Goal: Information Seeking & Learning: Learn about a topic

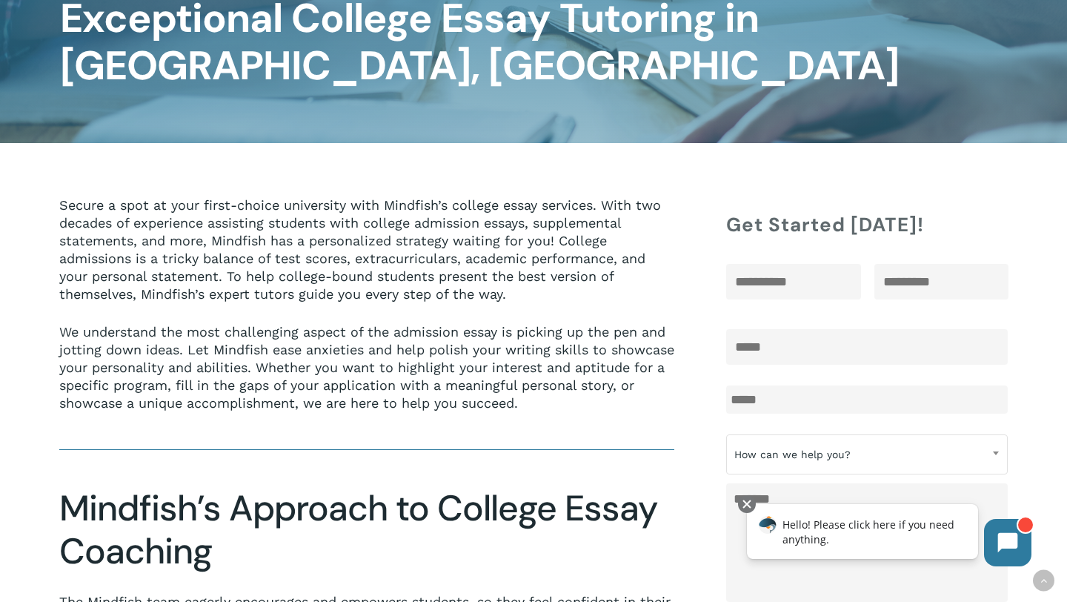
scroll to position [281, 0]
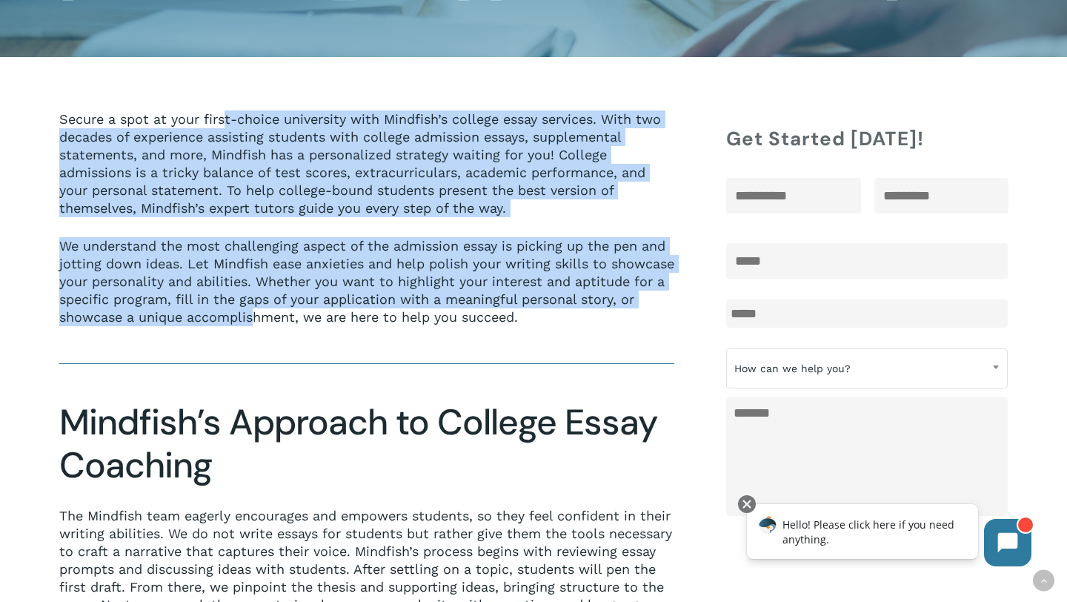
drag, startPoint x: 224, startPoint y: 70, endPoint x: 312, endPoint y: 283, distance: 231.0
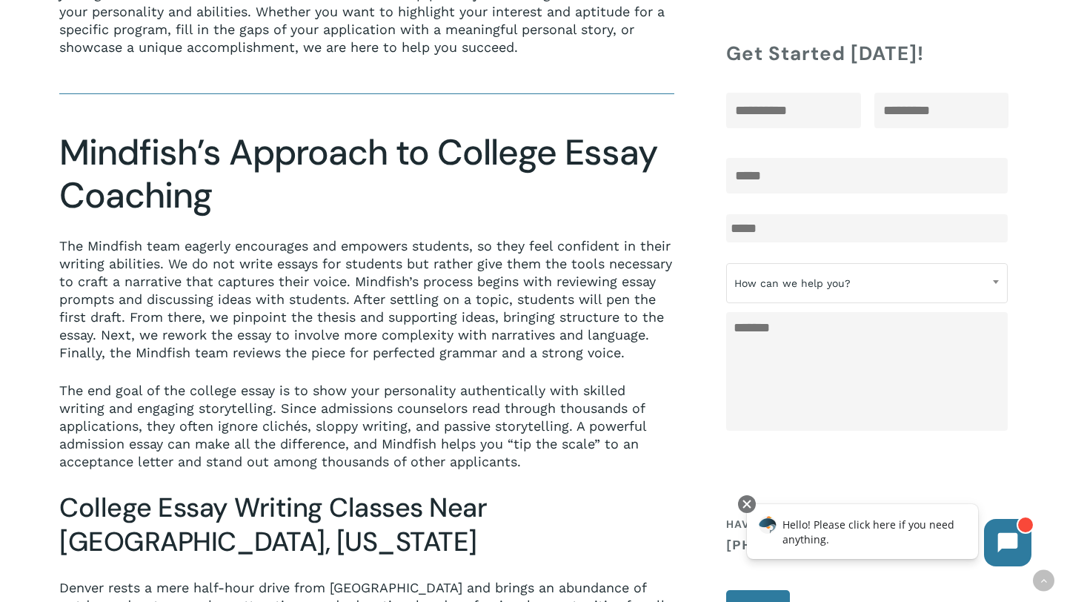
scroll to position [551, 0]
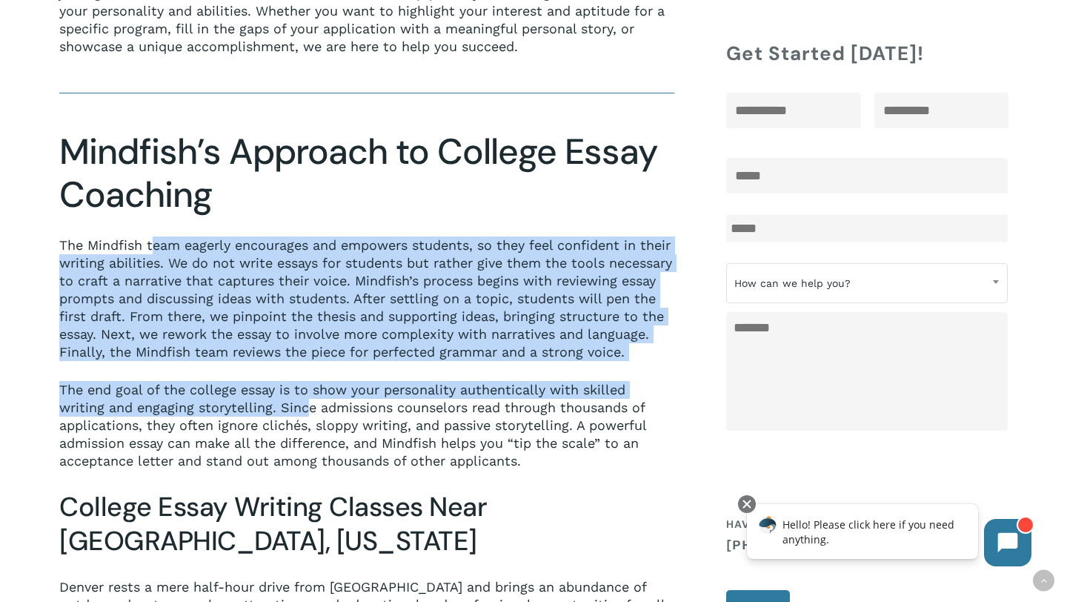
drag, startPoint x: 155, startPoint y: 196, endPoint x: 261, endPoint y: 387, distance: 218.7
click at [261, 387] on div "The Mindfish team eagerly encourages and empowers students, so they feel confid…" at bounding box center [366, 352] width 615 height 233
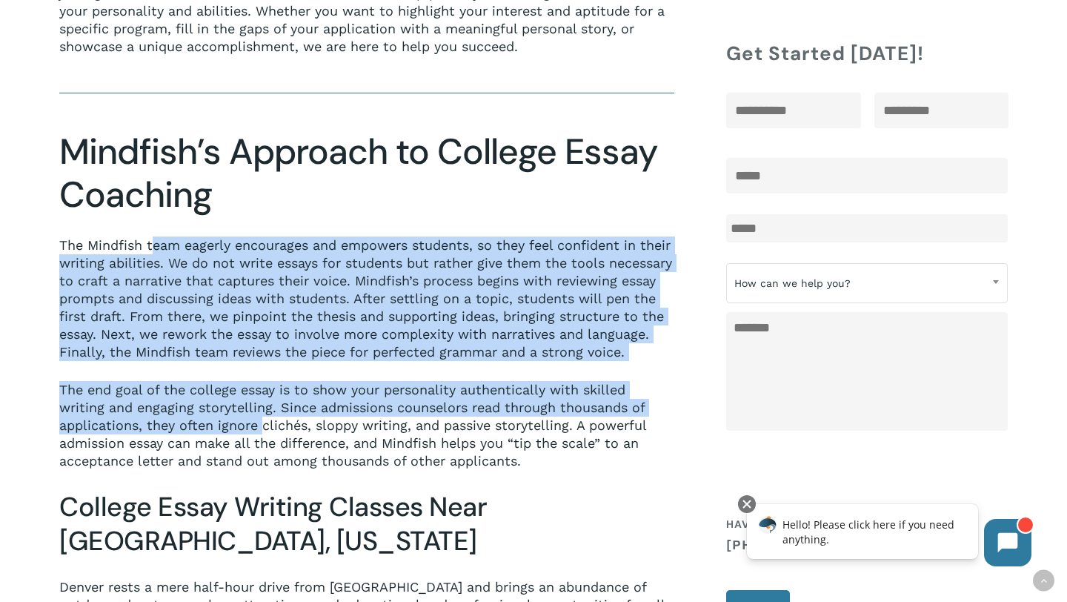
click at [261, 387] on p "The end goal of the college essay is to show your personality authentically wit…" at bounding box center [366, 425] width 615 height 89
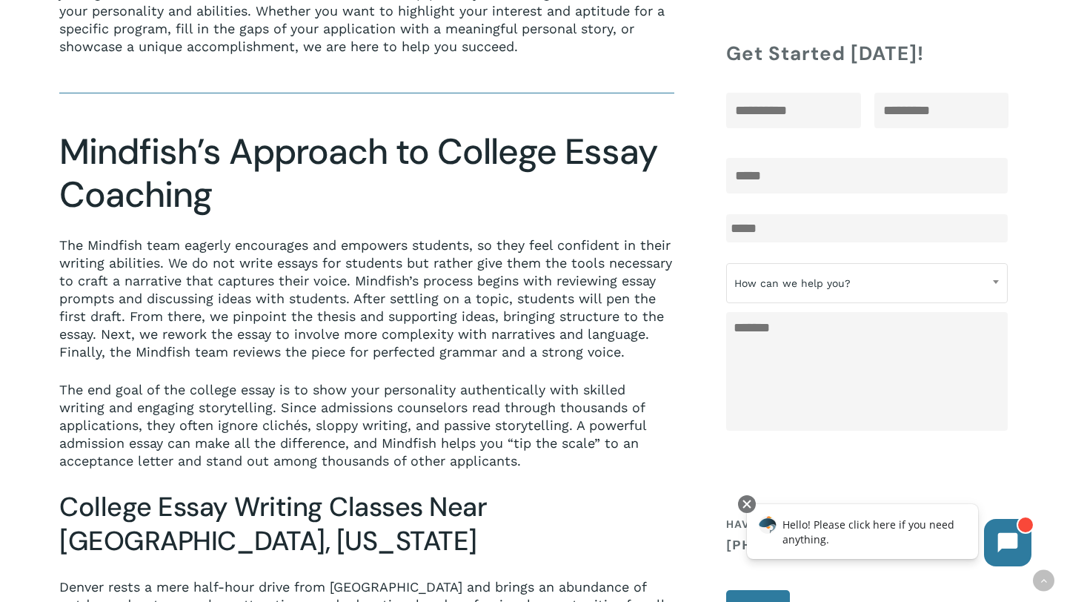
drag, startPoint x: 127, startPoint y: 358, endPoint x: 242, endPoint y: 418, distance: 129.6
click at [242, 418] on p "The end goal of the college essay is to show your personality authentically wit…" at bounding box center [366, 425] width 615 height 89
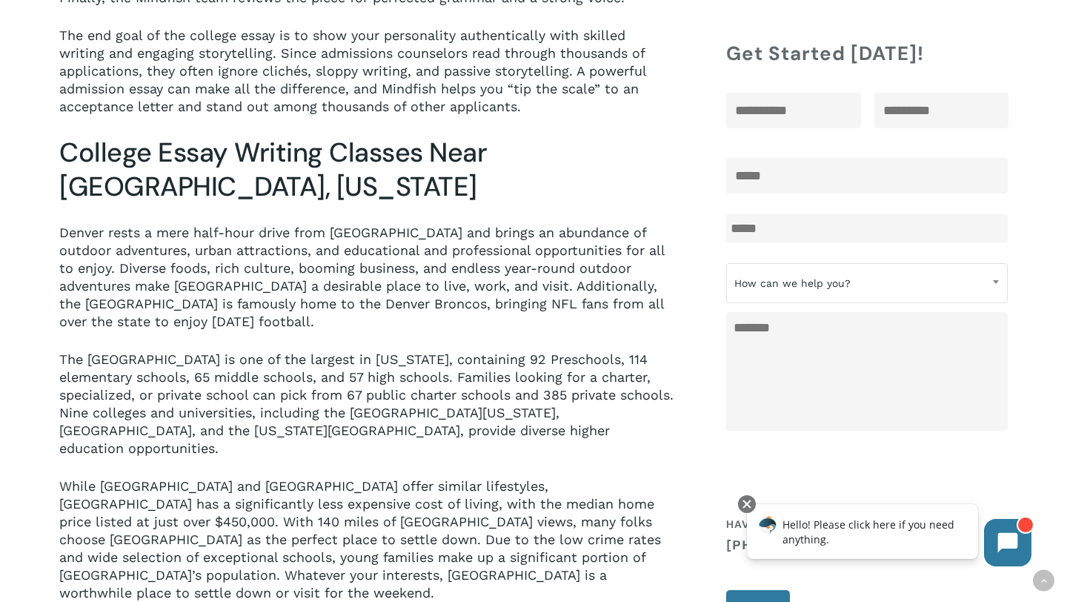
scroll to position [911, 0]
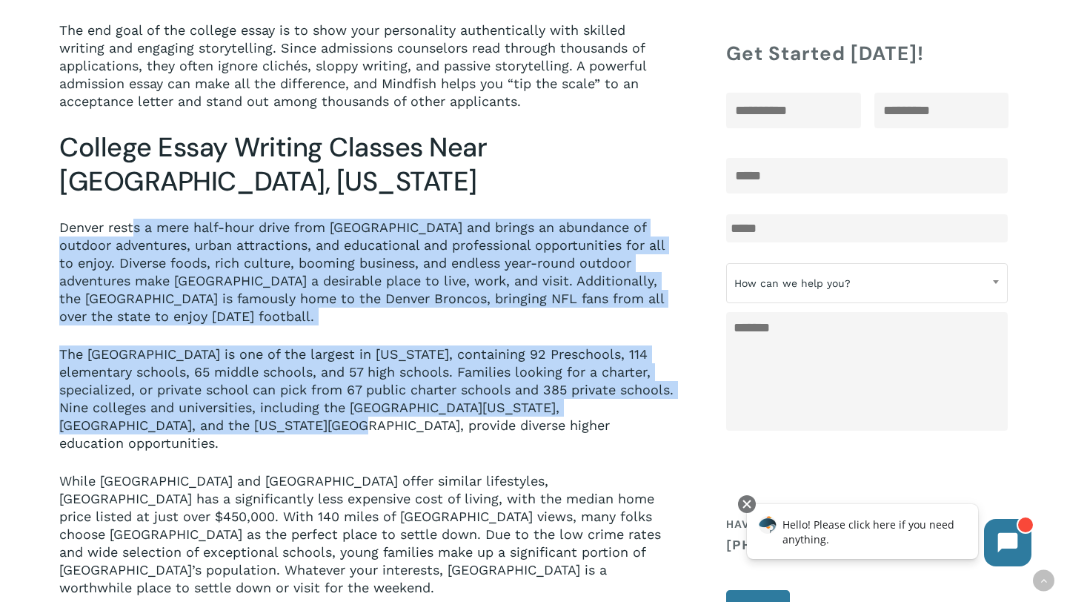
drag, startPoint x: 136, startPoint y: 191, endPoint x: 211, endPoint y: 405, distance: 226.2
click at [213, 403] on div "Denver rests a mere half-hour drive from Boulder and brings an abundance of out…" at bounding box center [366, 408] width 615 height 378
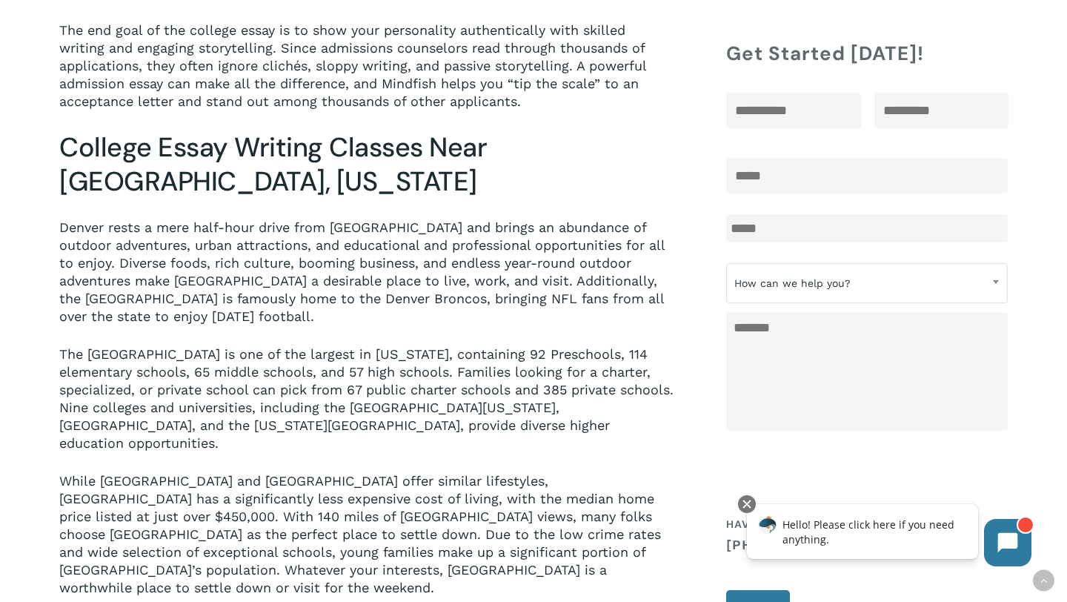
click at [211, 405] on p "The Denver Public School District is one of the largest in Colorado, containing…" at bounding box center [366, 408] width 615 height 127
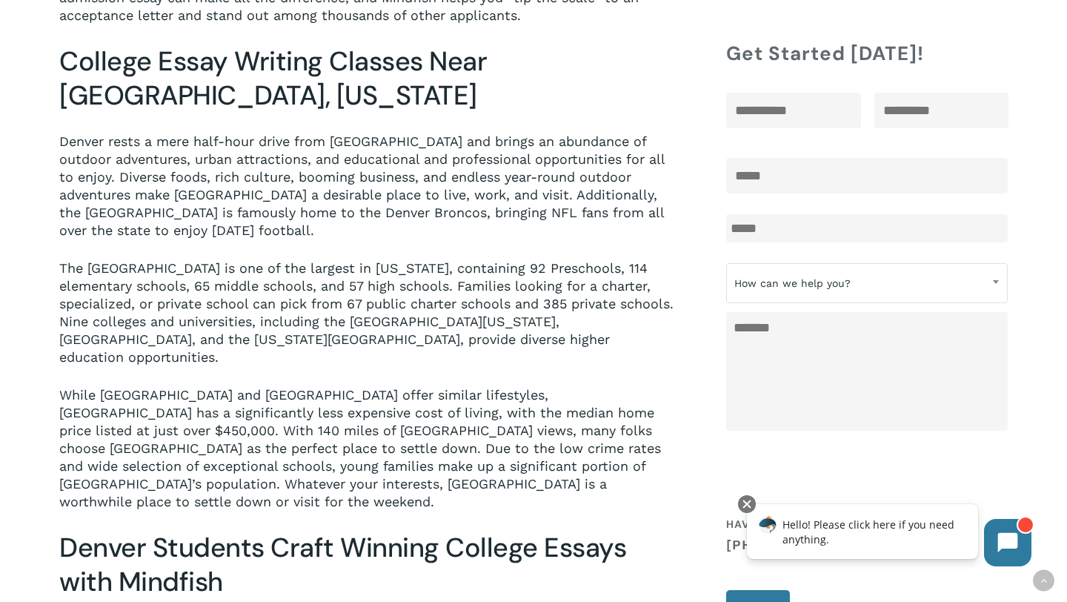
scroll to position [998, 0]
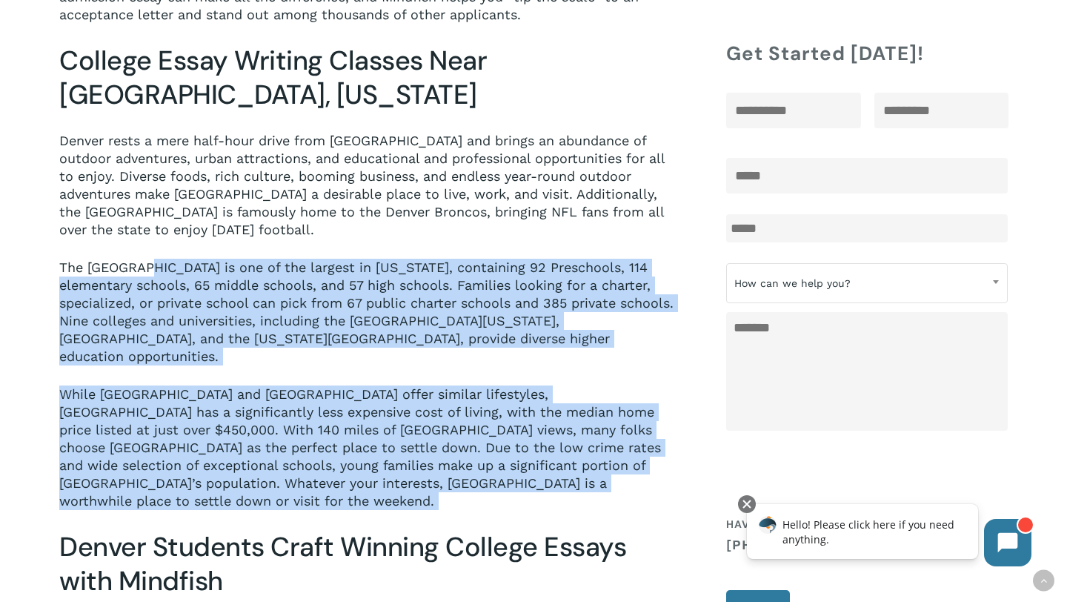
drag, startPoint x: 148, startPoint y: 245, endPoint x: 249, endPoint y: 449, distance: 228.4
click at [249, 449] on div "Secure a spot at your first-choice university with Mindfish’s college essay ser…" at bounding box center [366, 50] width 615 height 1313
click at [249, 448] on div "Secure a spot at your first-choice university with Mindfish’s college essay ser…" at bounding box center [366, 50] width 615 height 1313
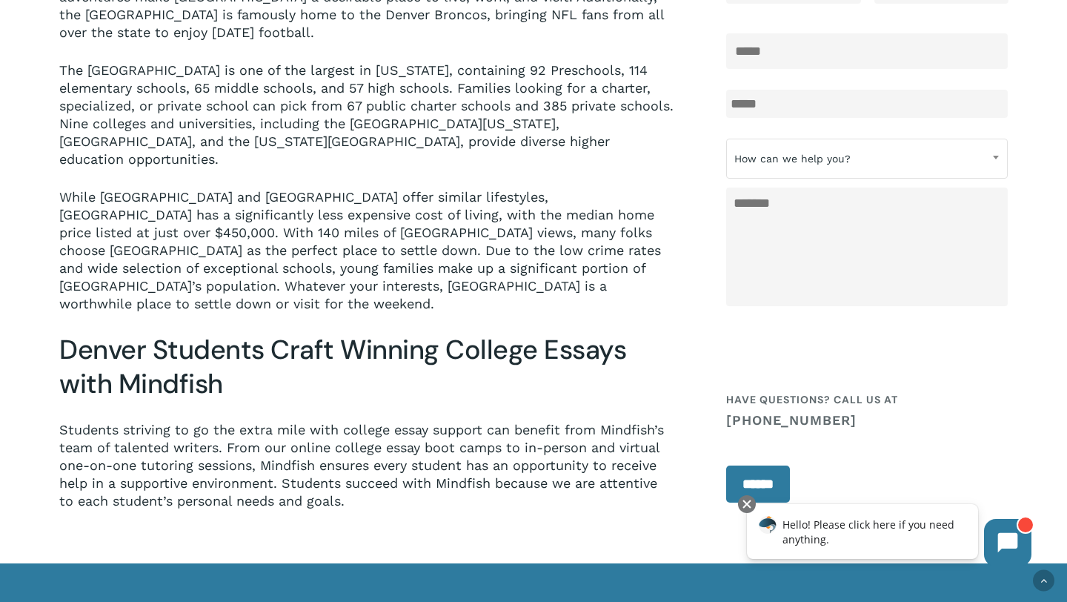
scroll to position [1200, 0]
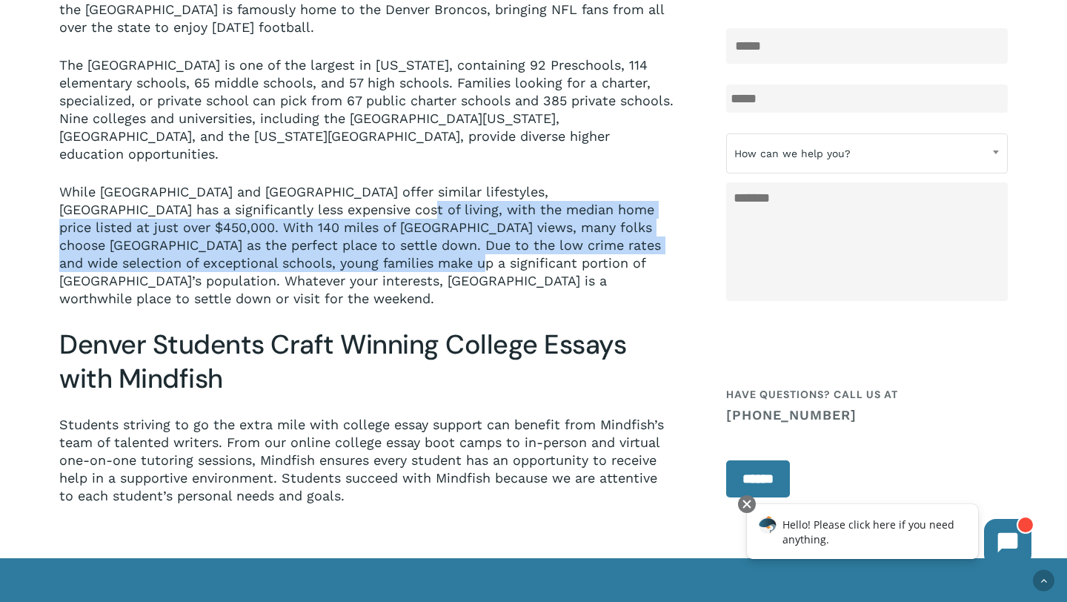
drag, startPoint x: 291, startPoint y: 156, endPoint x: 328, endPoint y: 216, distance: 69.9
click at [328, 216] on p "While Boulder and Denver offer similar lifestyles, Denver has a significantly l…" at bounding box center [366, 245] width 615 height 125
click at [328, 215] on p "While Boulder and Denver offer similar lifestyles, Denver has a significantly l…" at bounding box center [366, 245] width 615 height 125
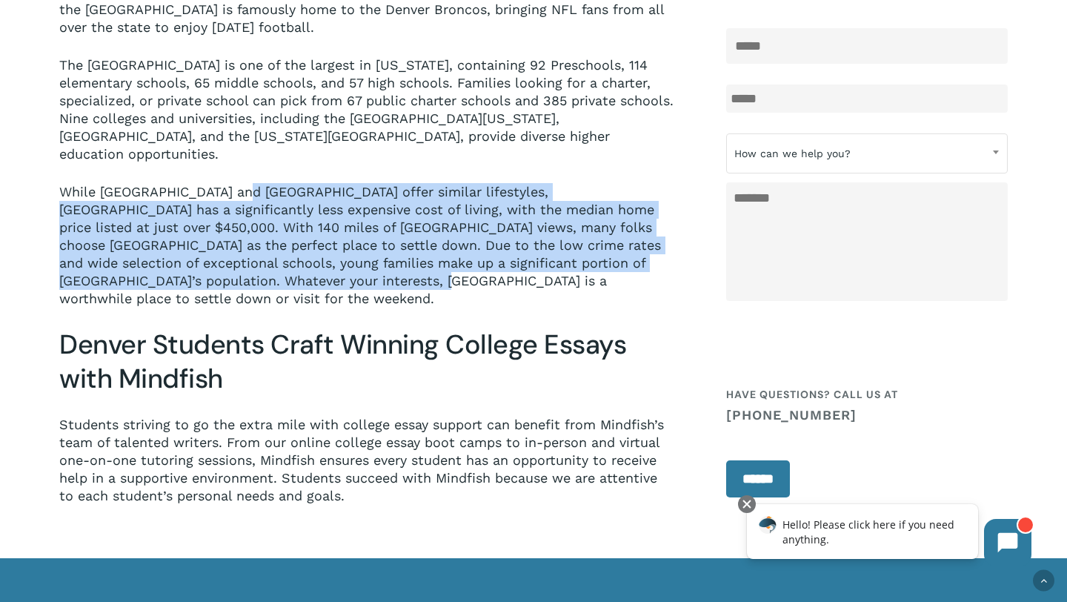
drag, startPoint x: 243, startPoint y: 145, endPoint x: 277, endPoint y: 233, distance: 95.3
click at [277, 233] on p "While Boulder and Denver offer similar lifestyles, Denver has a significantly l…" at bounding box center [366, 245] width 615 height 125
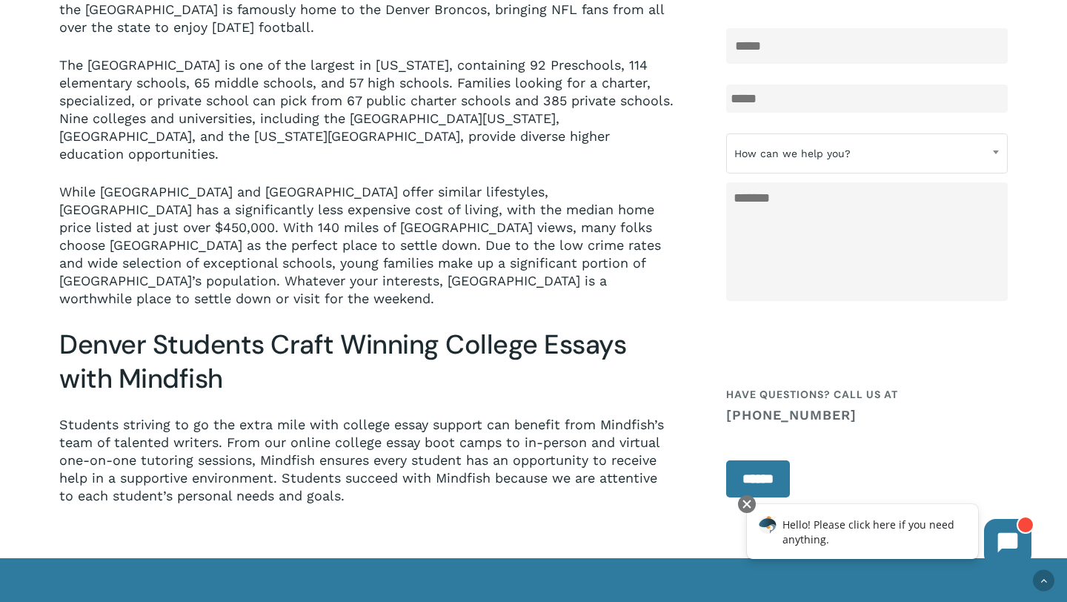
click at [277, 242] on p "While Boulder and Denver offer similar lifestyles, Denver has a significantly l…" at bounding box center [366, 245] width 615 height 125
drag, startPoint x: 128, startPoint y: 368, endPoint x: 261, endPoint y: 450, distance: 156.1
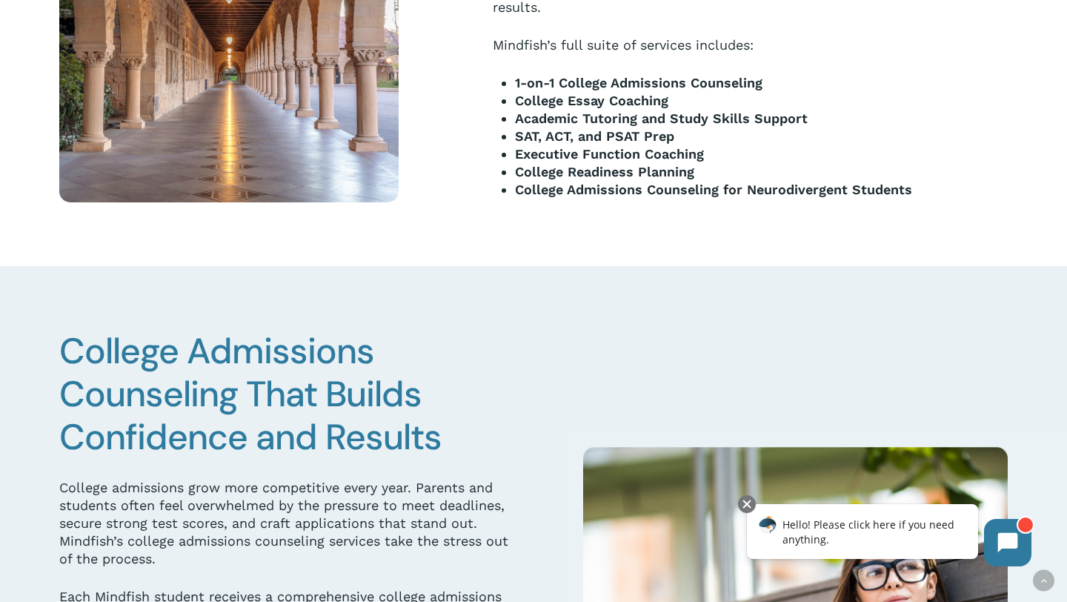
scroll to position [872, 0]
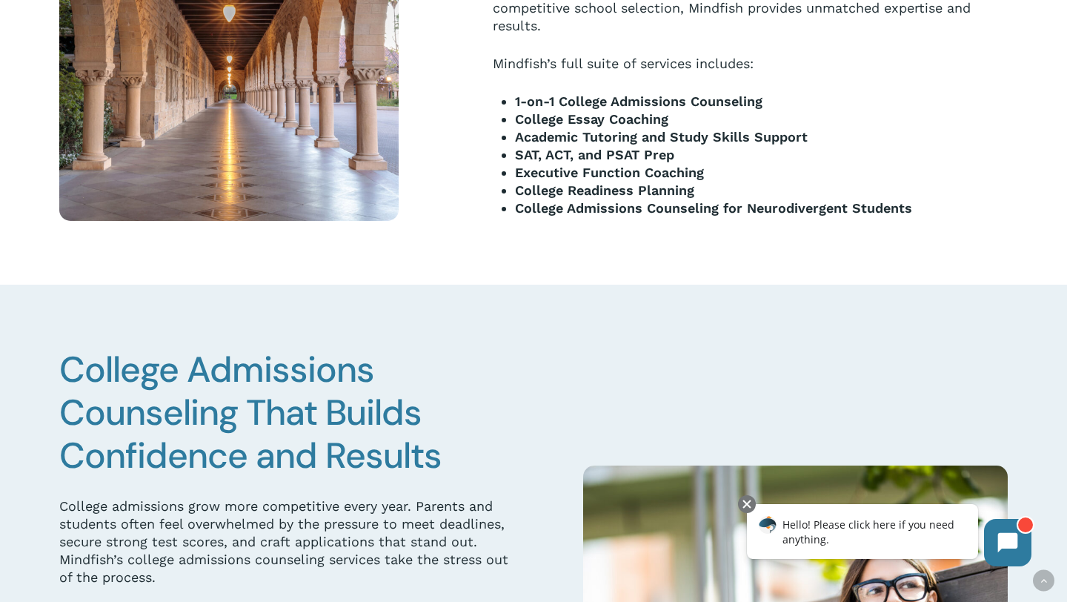
drag, startPoint x: 518, startPoint y: 99, endPoint x: 729, endPoint y: 232, distance: 249.9
click at [729, 232] on div "Mindfish’s elite team of top college admissions counselors includes former admi…" at bounding box center [533, 82] width 949 height 403
click at [728, 231] on div at bounding box center [533, 82] width 1067 height 403
